Goal: Find specific page/section: Find specific page/section

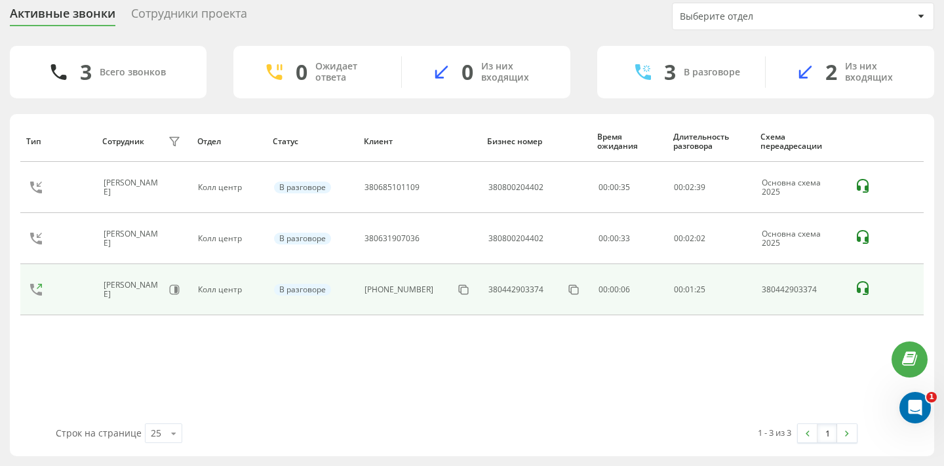
scroll to position [47, 0]
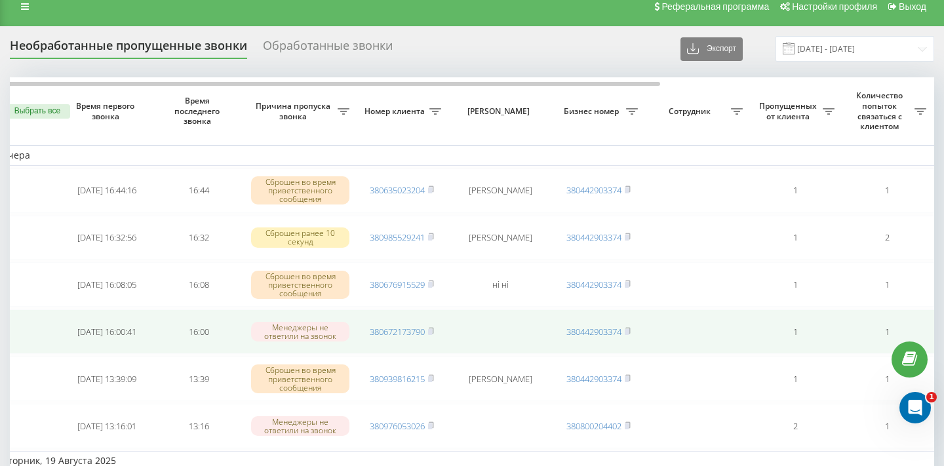
scroll to position [0, 17]
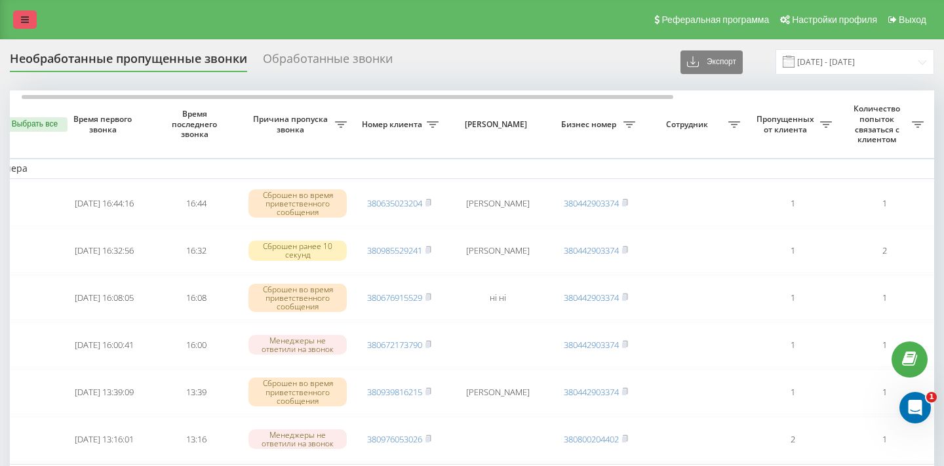
click at [24, 21] on icon at bounding box center [25, 19] width 8 height 9
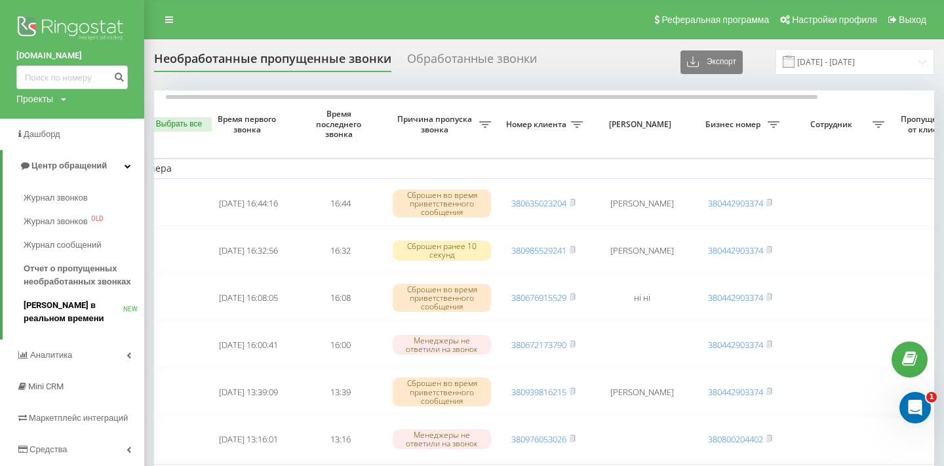
click at [114, 307] on span "[PERSON_NAME] в реальном времени" at bounding box center [74, 312] width 100 height 26
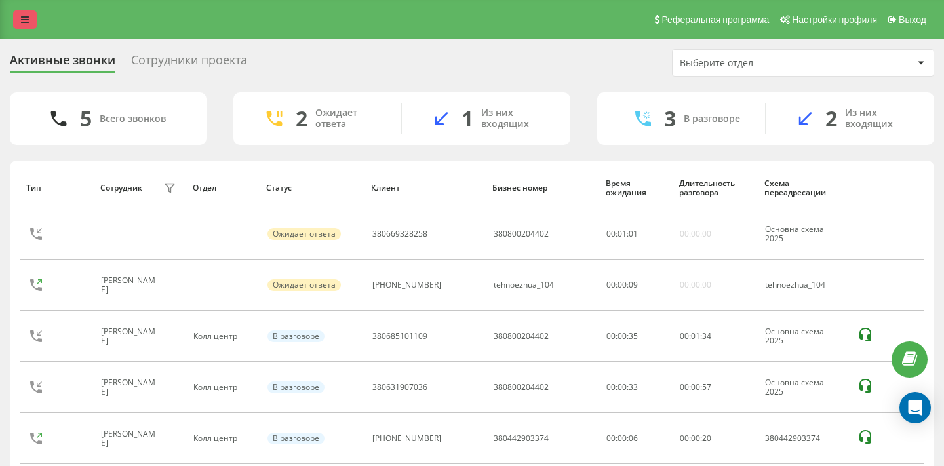
click at [34, 13] on link at bounding box center [25, 19] width 24 height 18
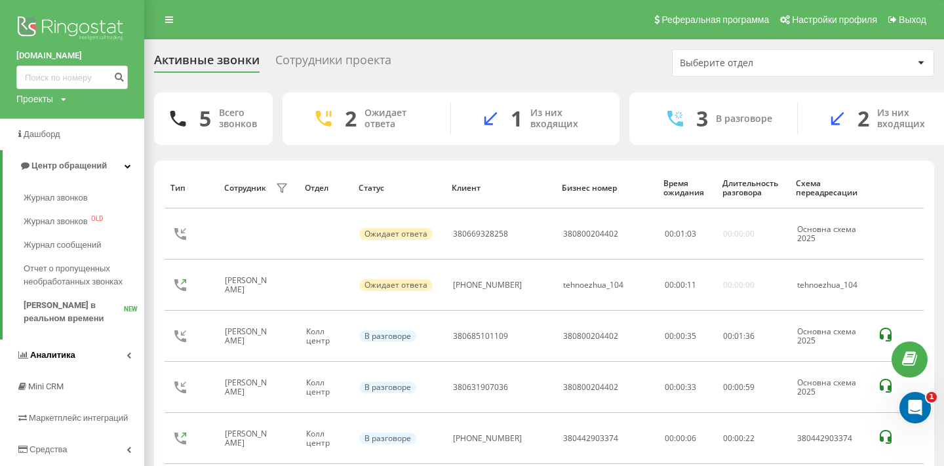
click at [102, 362] on link "Аналитика" at bounding box center [72, 355] width 144 height 31
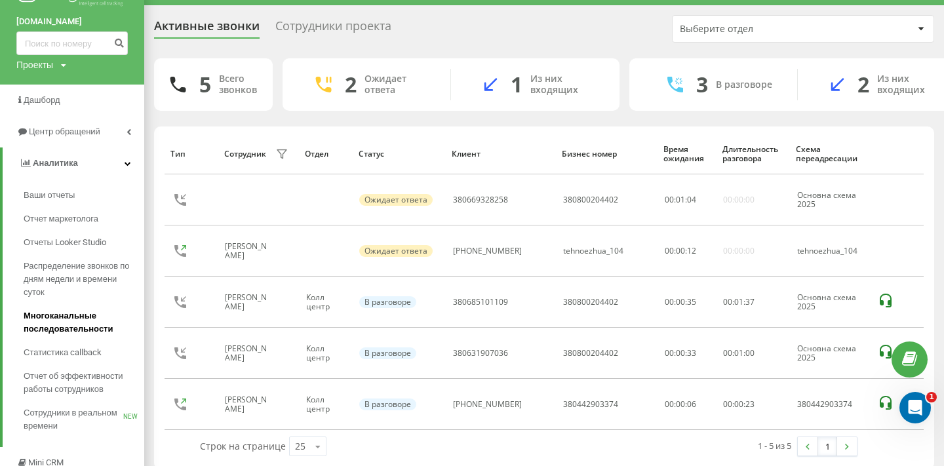
scroll to position [37, 0]
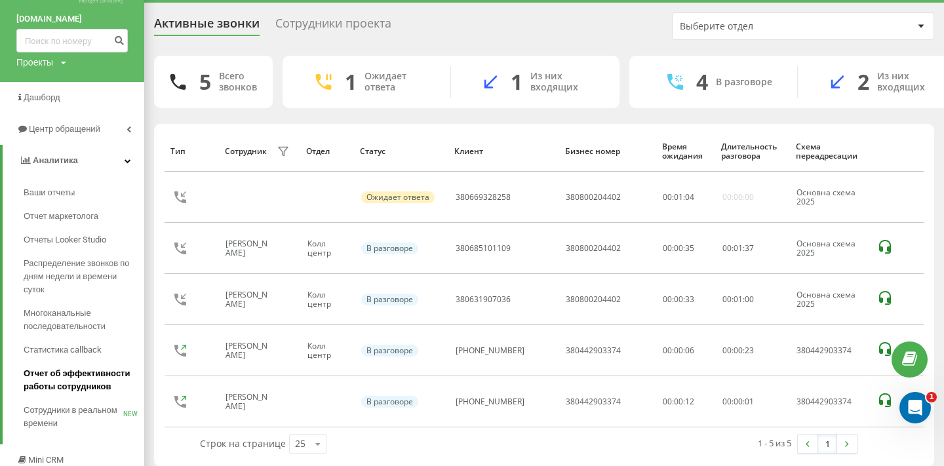
click at [107, 373] on span "Отчет об эффективности работы сотрудников" at bounding box center [81, 380] width 114 height 26
